Goal: Transaction & Acquisition: Purchase product/service

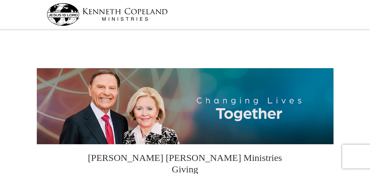
select select "FL"
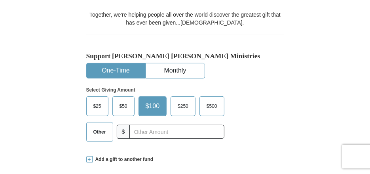
scroll to position [175, 0]
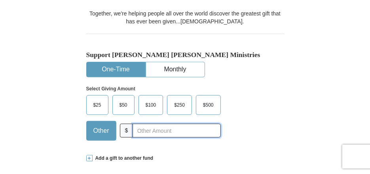
click at [188, 124] on input "text" at bounding box center [177, 131] width 88 height 14
type input "125.00"
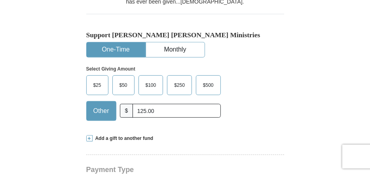
scroll to position [195, 0]
drag, startPoint x: 172, startPoint y: 101, endPoint x: 107, endPoint y: 103, distance: 65.4
click at [107, 103] on div "Other $ 125.00" at bounding box center [153, 111] width 135 height 20
click at [153, 79] on span "$100" at bounding box center [151, 85] width 19 height 12
click at [0, 0] on input "$100" at bounding box center [0, 0] width 0 height 0
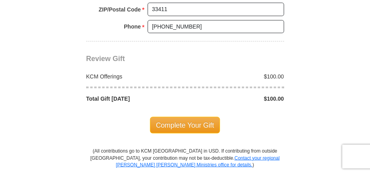
scroll to position [674, 0]
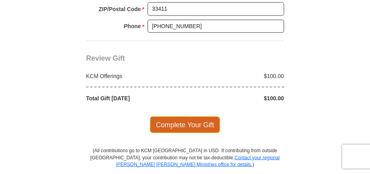
click at [177, 116] on span "Complete Your Gift" at bounding box center [185, 124] width 70 height 17
